Goal: Information Seeking & Learning: Learn about a topic

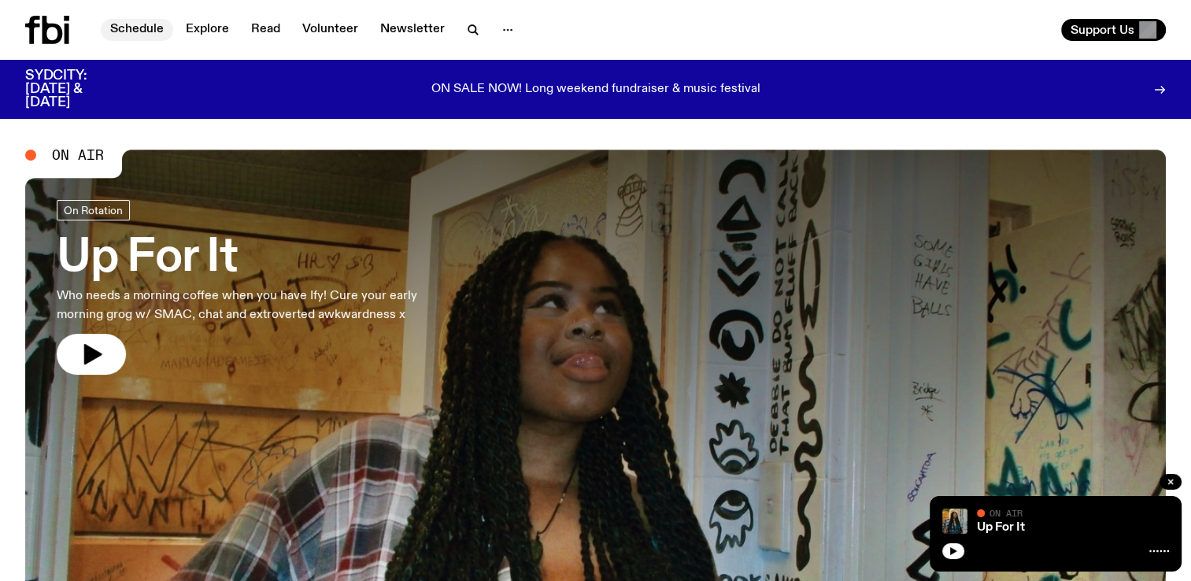
click at [148, 33] on link "Schedule" at bounding box center [137, 30] width 72 height 22
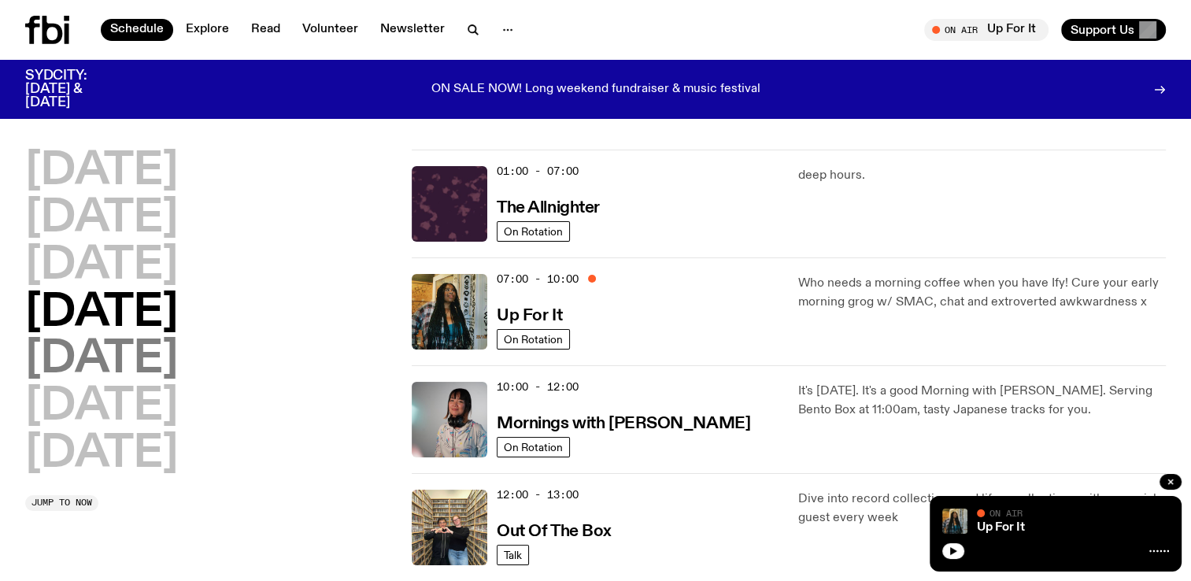
click at [96, 366] on h2 "[DATE]" at bounding box center [101, 360] width 153 height 44
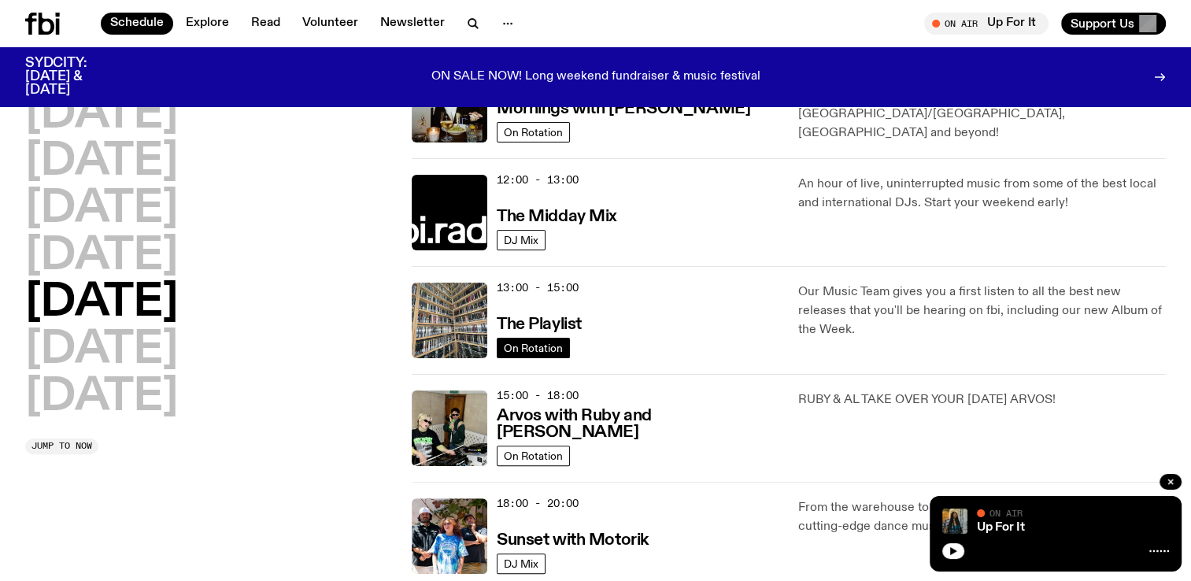
scroll to position [568, 0]
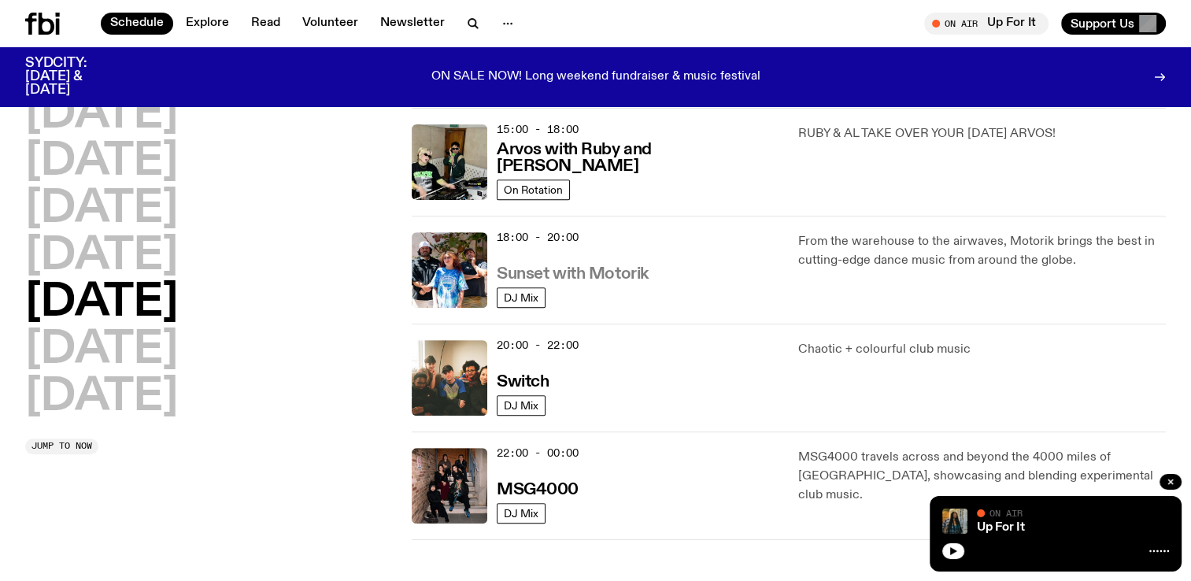
click at [557, 275] on h3 "Sunset with Motorik" at bounding box center [573, 274] width 152 height 17
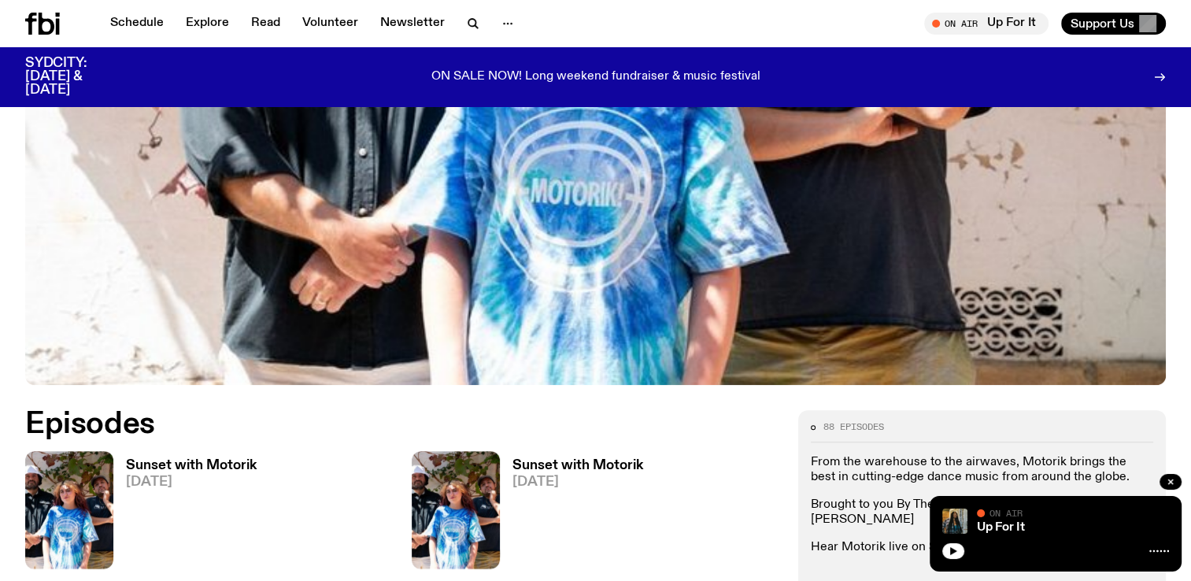
scroll to position [618, 0]
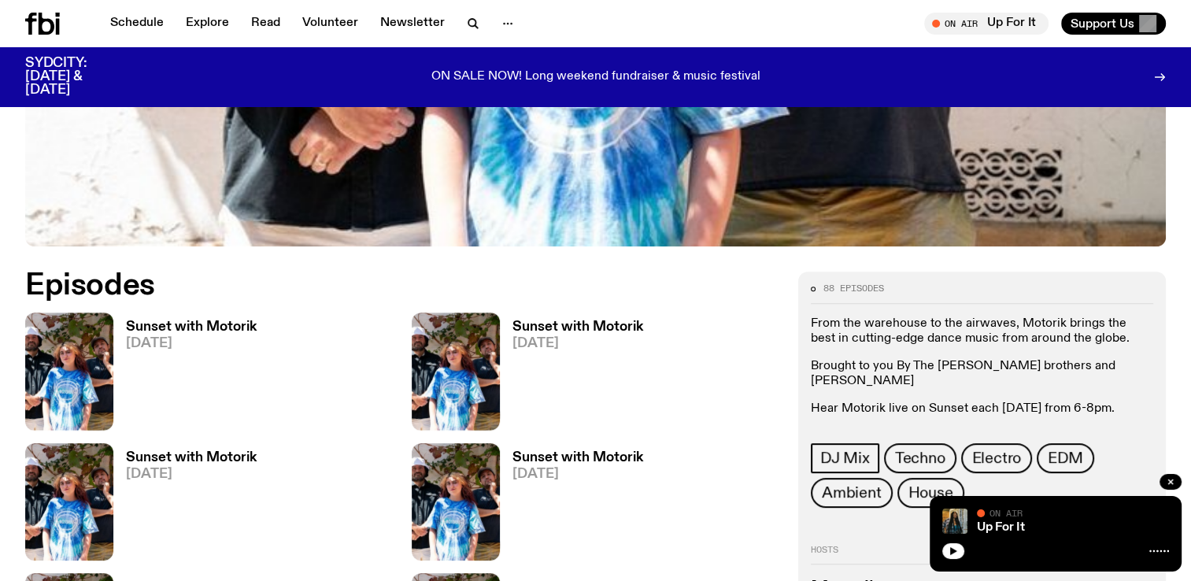
click at [148, 339] on span "[DATE]" at bounding box center [191, 343] width 131 height 13
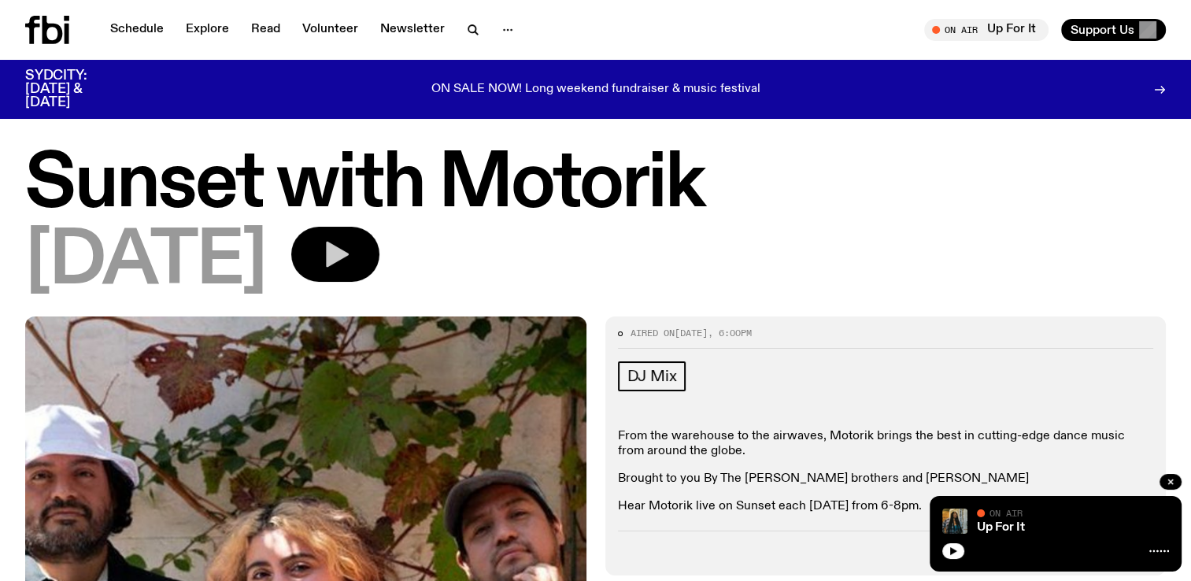
click at [349, 262] on icon "button" at bounding box center [337, 255] width 23 height 26
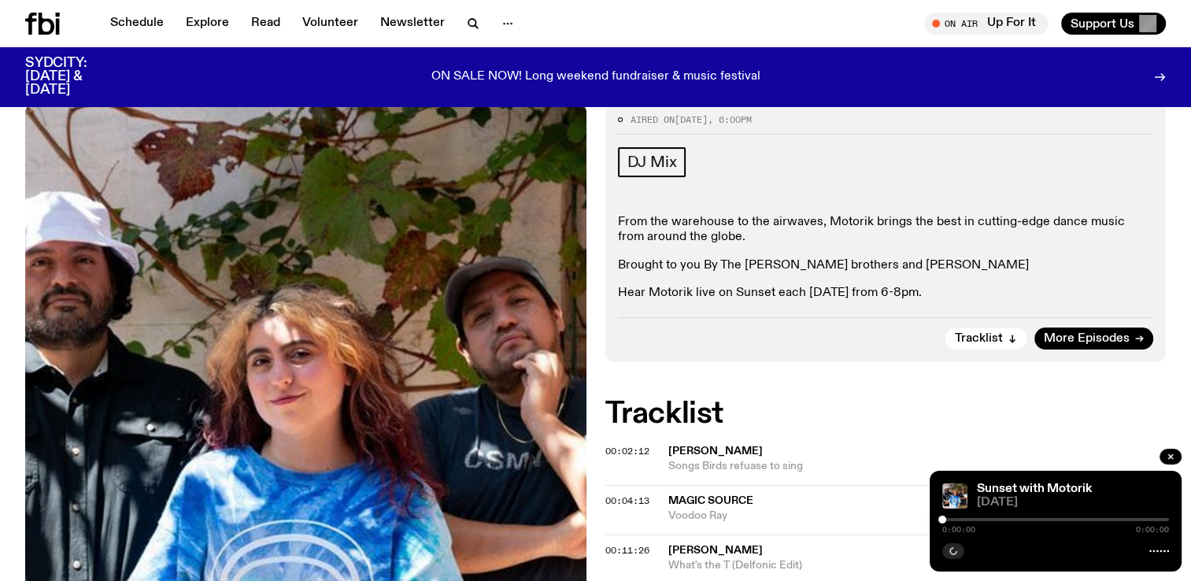
scroll to position [199, 0]
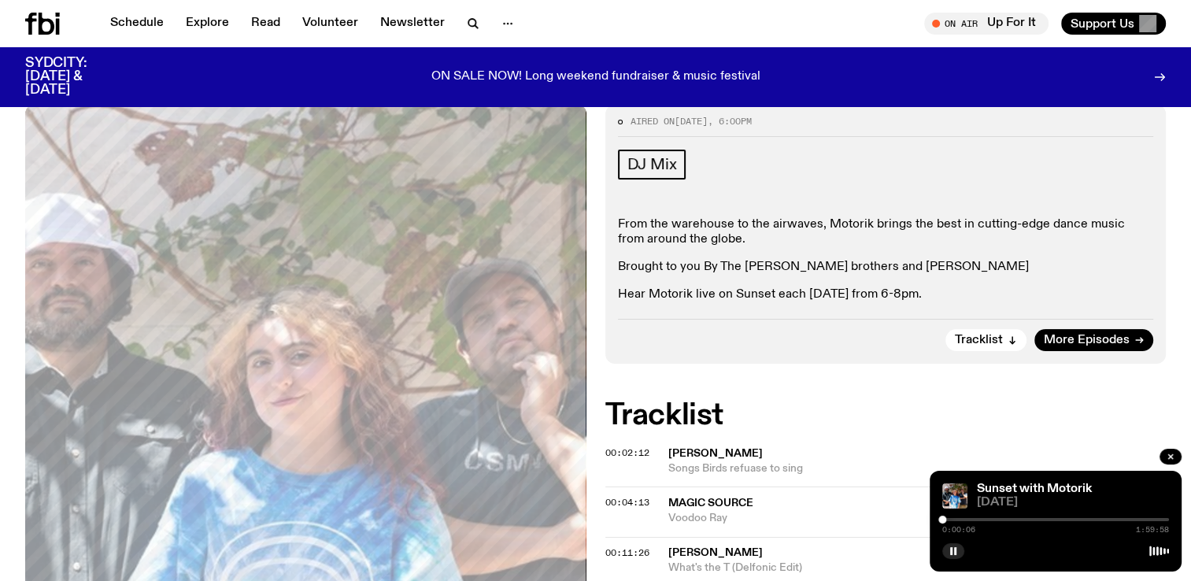
click at [947, 519] on div at bounding box center [1055, 519] width 227 height 3
